Goal: Transaction & Acquisition: Subscribe to service/newsletter

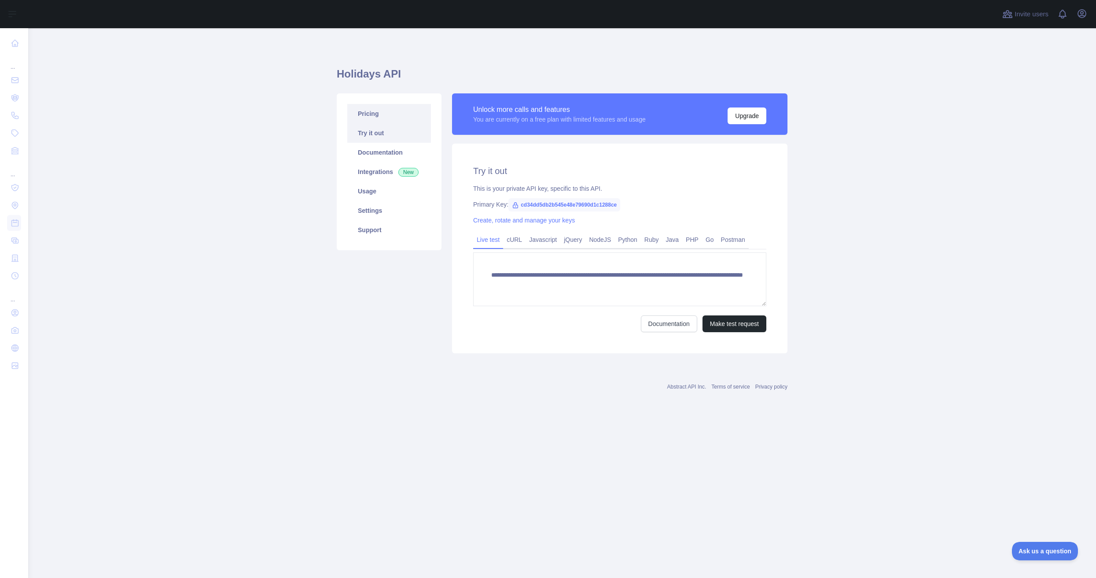
click at [375, 115] on link "Pricing" at bounding box center [389, 113] width 84 height 19
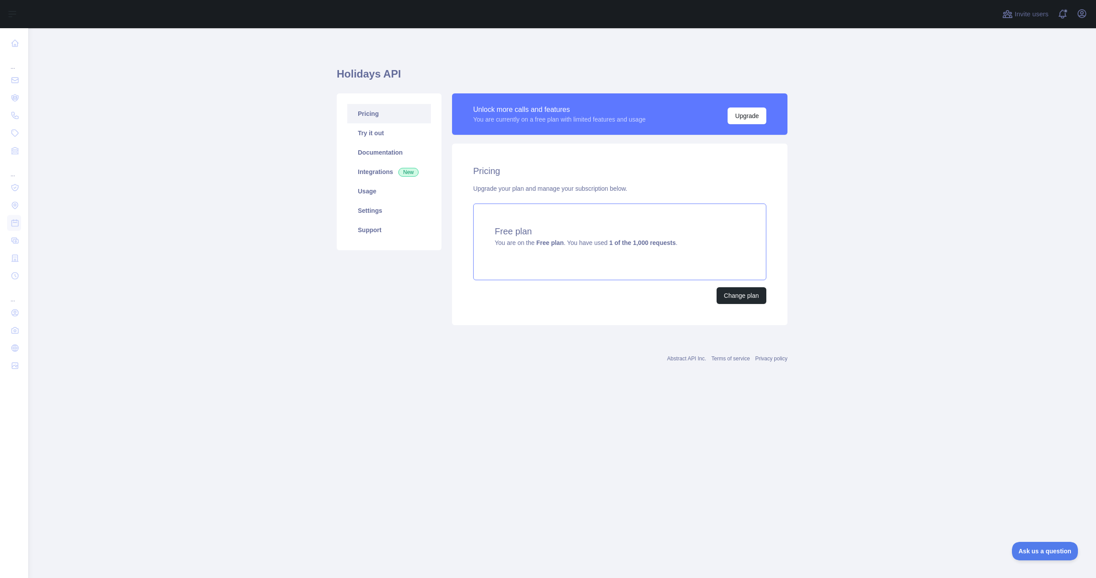
click at [548, 231] on h4 "Free plan" at bounding box center [620, 231] width 250 height 12
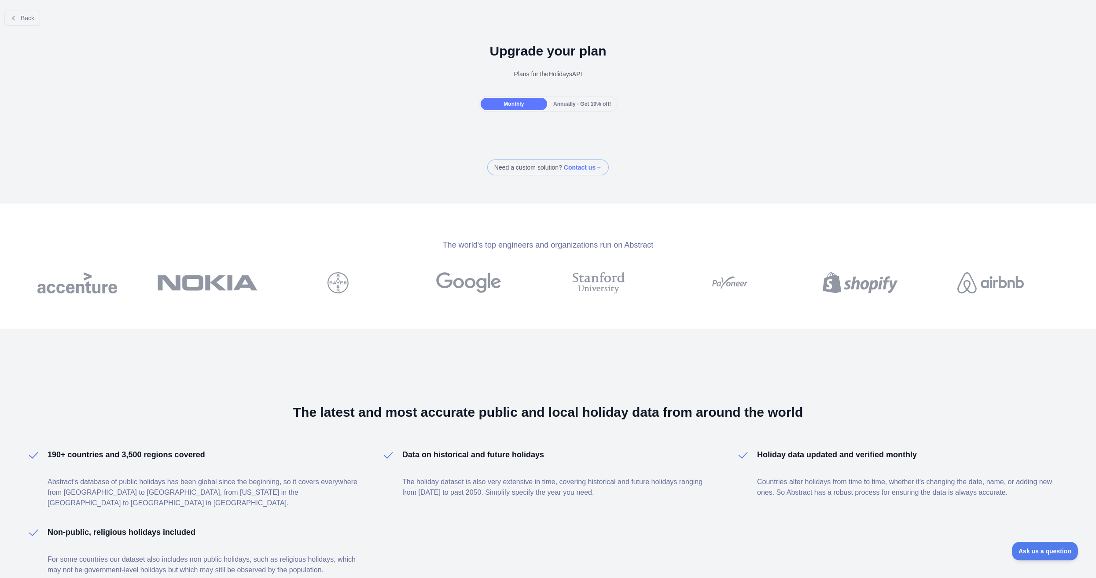
click at [578, 103] on span "Annually - Get 10% off!" at bounding box center [582, 104] width 58 height 6
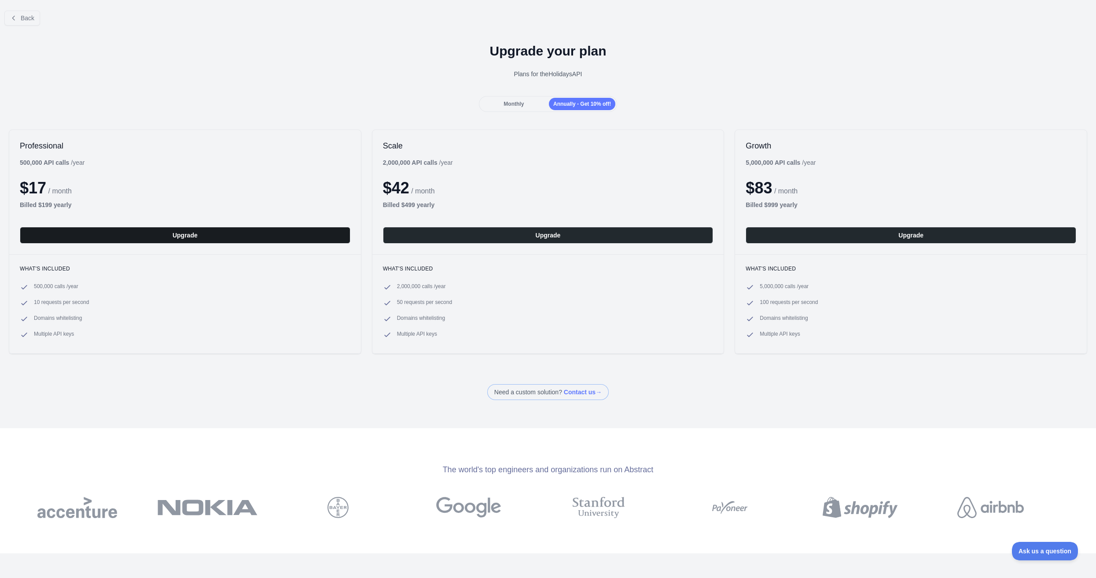
click at [186, 233] on button "Upgrade" at bounding box center [185, 235] width 331 height 17
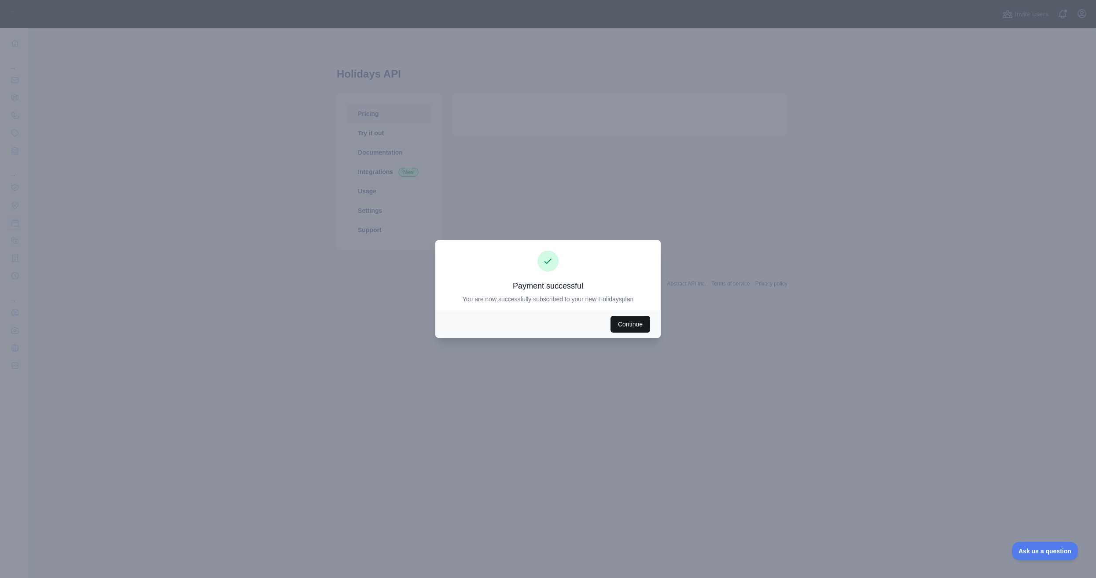
click at [633, 328] on button "Continue" at bounding box center [631, 324] width 40 height 17
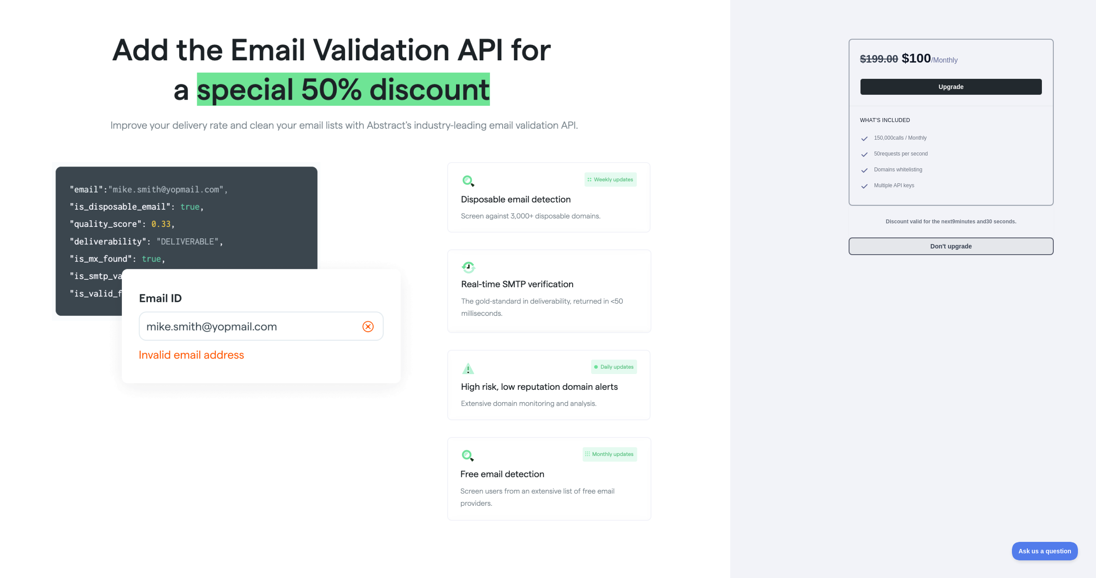
click at [931, 245] on button "Don't upgrade" at bounding box center [951, 246] width 205 height 18
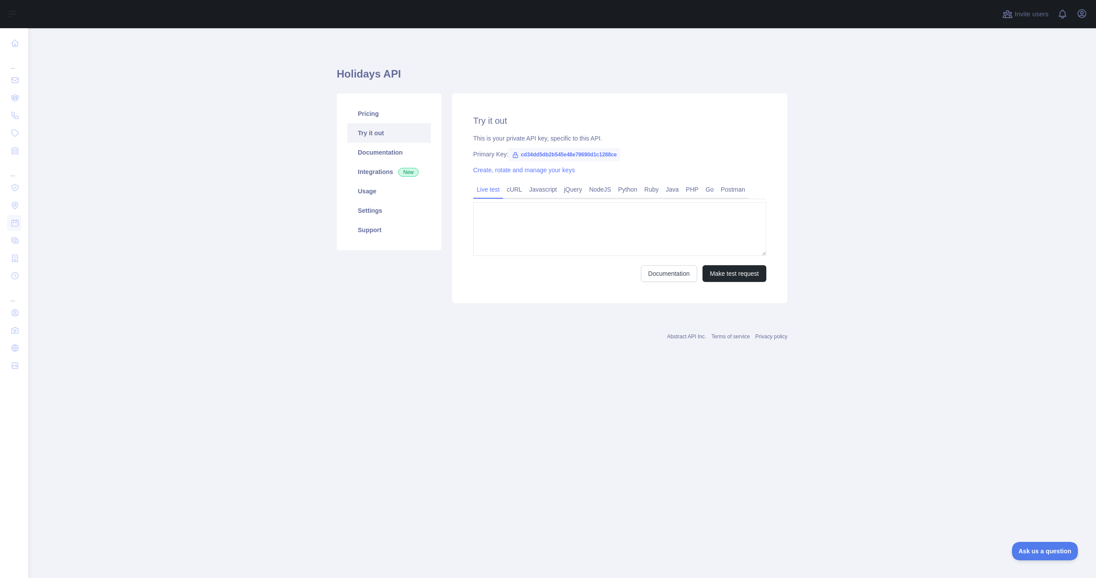
type textarea "**********"
click at [370, 116] on link "Pricing" at bounding box center [389, 113] width 84 height 19
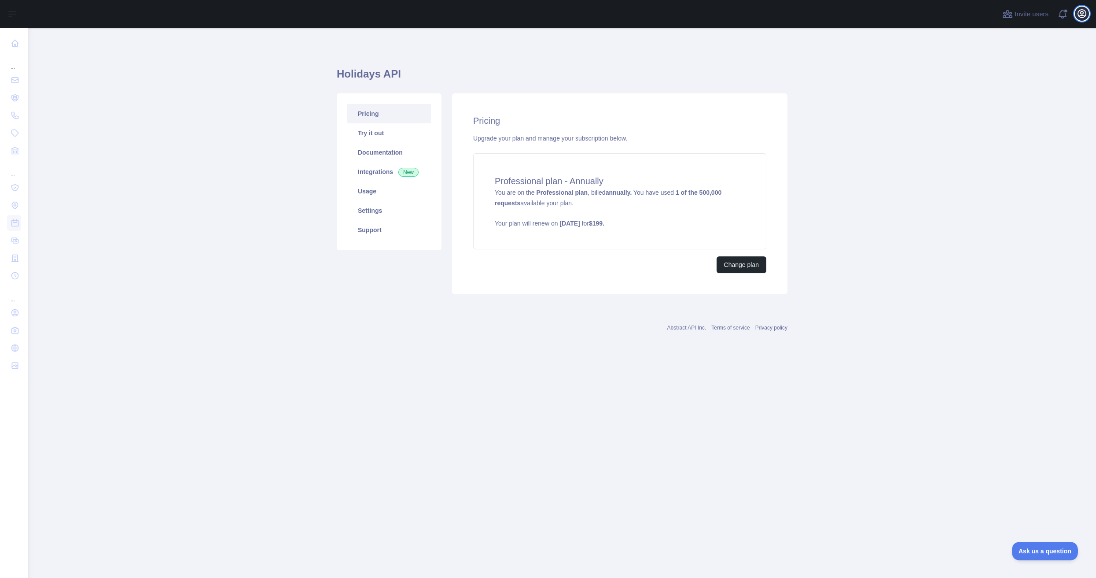
click at [1080, 12] on icon "button" at bounding box center [1082, 13] width 11 height 11
click at [1004, 93] on button "Billing" at bounding box center [1039, 96] width 99 height 16
